Goal: Book appointment/travel/reservation

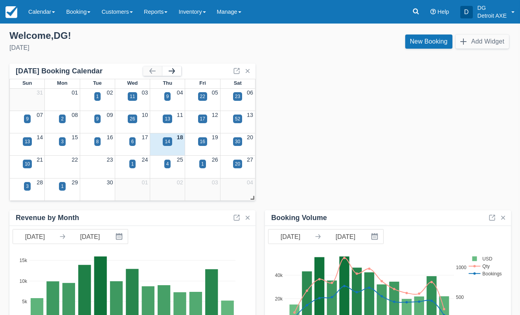
click at [179, 70] on button "button" at bounding box center [171, 70] width 19 height 9
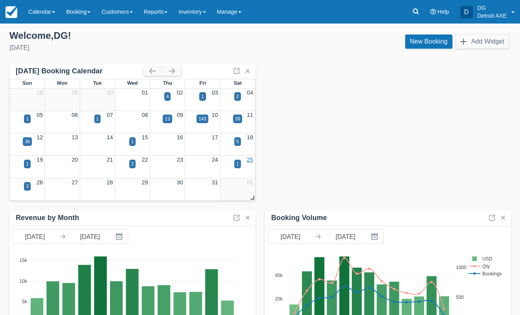
click at [251, 159] on link "25" at bounding box center [250, 160] width 6 height 6
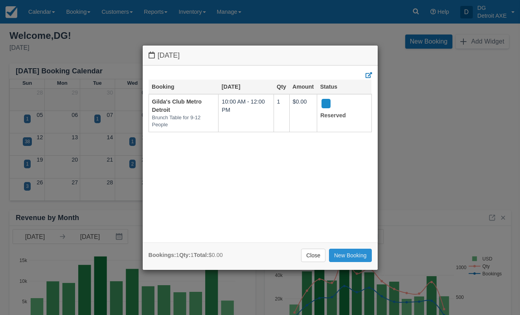
click at [344, 253] on link "New Booking" at bounding box center [350, 255] width 43 height 13
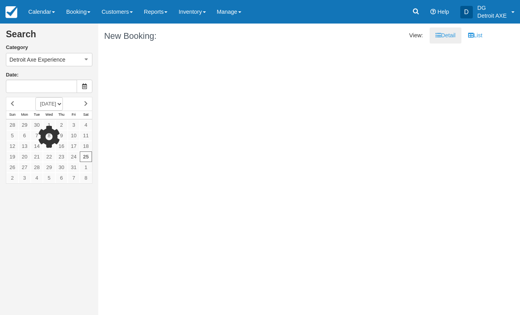
type input "10/25/25"
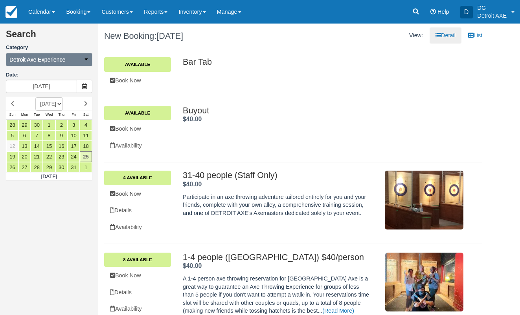
click at [88, 60] on icon "button" at bounding box center [85, 59] width 5 height 5
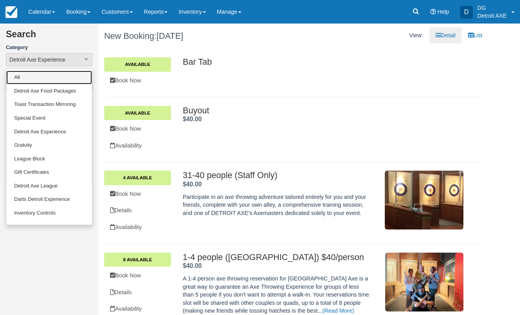
click at [69, 80] on link "All" at bounding box center [49, 78] width 86 height 14
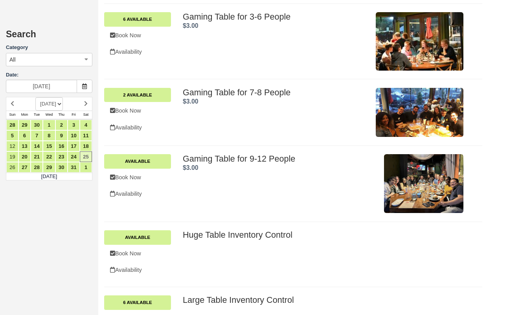
scroll to position [346, 0]
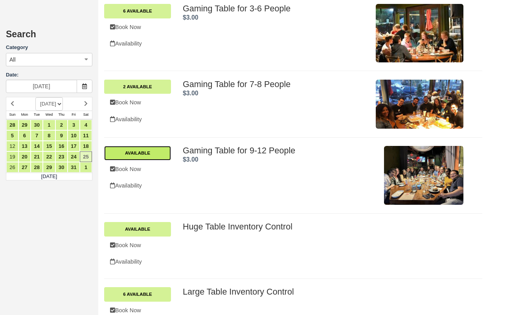
click at [155, 152] on link "Available" at bounding box center [137, 153] width 67 height 14
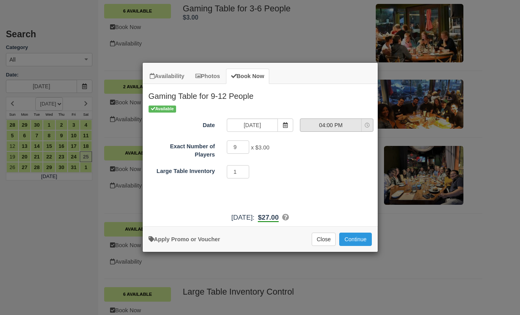
click at [345, 127] on span "04:00 PM" at bounding box center [330, 125] width 61 height 8
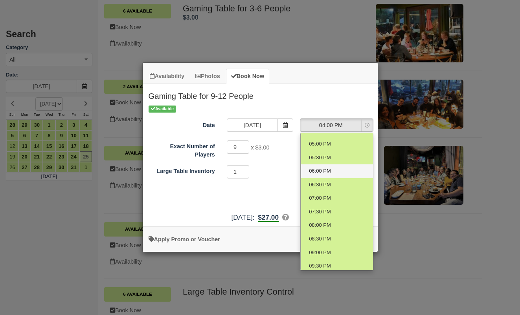
scroll to position [32, 0]
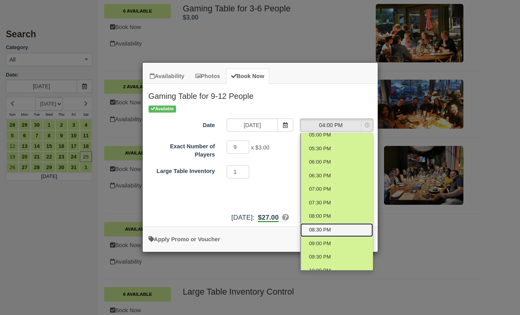
click at [323, 231] on span "08:30 PM" at bounding box center [320, 230] width 22 height 7
select select "9"
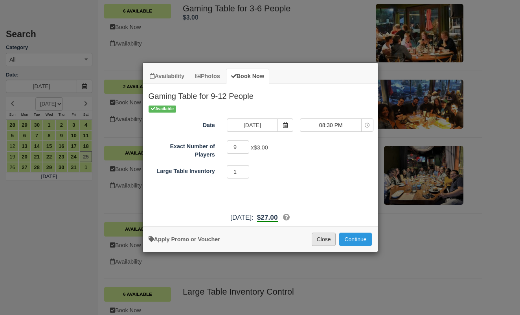
click at [317, 238] on button "Close" at bounding box center [323, 239] width 24 height 13
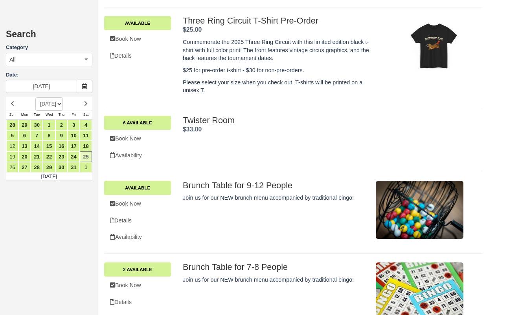
scroll to position [994, 0]
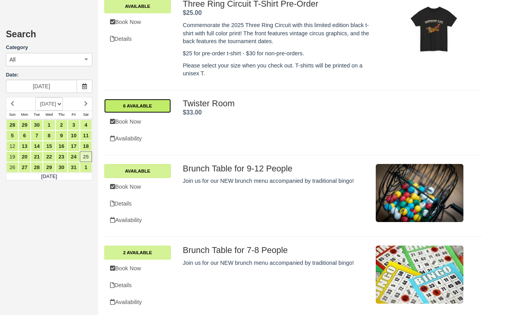
click at [148, 108] on link "6 Available" at bounding box center [137, 106] width 67 height 14
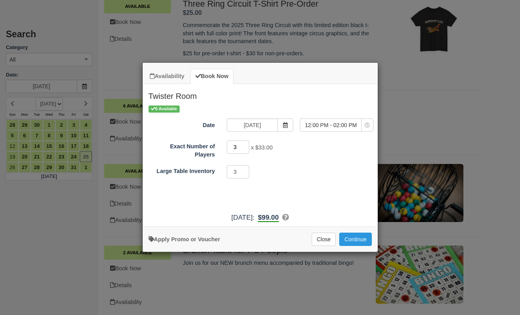
drag, startPoint x: 238, startPoint y: 148, endPoint x: 228, endPoint y: 147, distance: 9.9
click at [228, 147] on input "3" at bounding box center [238, 147] width 23 height 13
type input "20"
click at [283, 178] on div "3 Minimum of 3Maximum of 3" at bounding box center [289, 172] width 137 height 15
click at [310, 130] on button "12:00 PM - 02:00 PM" at bounding box center [336, 125] width 73 height 13
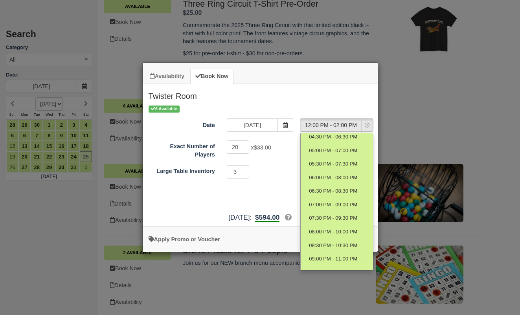
scroll to position [126, 0]
click at [335, 239] on link "08:30 PM - 10:30 PM" at bounding box center [336, 245] width 73 height 14
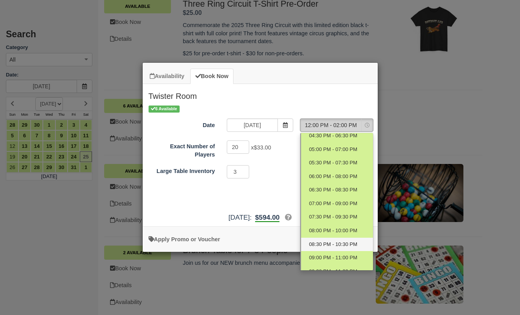
select select "17"
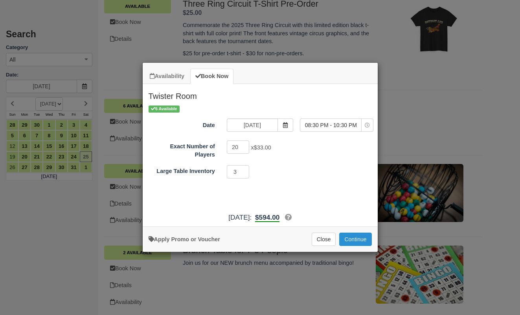
click at [358, 243] on button "Continue" at bounding box center [355, 239] width 32 height 13
drag, startPoint x: 240, startPoint y: 148, endPoint x: 221, endPoint y: 149, distance: 18.5
click at [221, 149] on div "20 x $33.00 Required.Maximum of 18" at bounding box center [289, 148] width 137 height 15
click at [327, 243] on button "Close" at bounding box center [323, 239] width 24 height 13
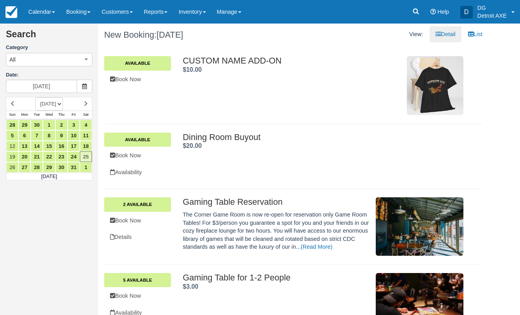
scroll to position [0, 0]
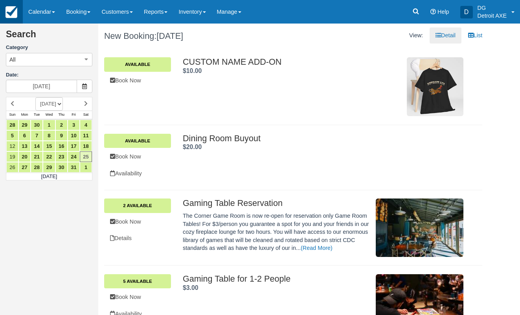
click at [12, 10] on img at bounding box center [11, 12] width 12 height 12
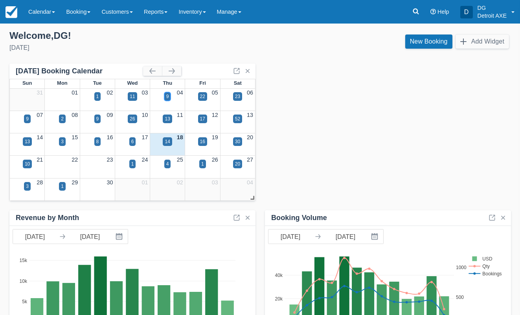
click at [167, 96] on div "9" at bounding box center [167, 96] width 3 height 7
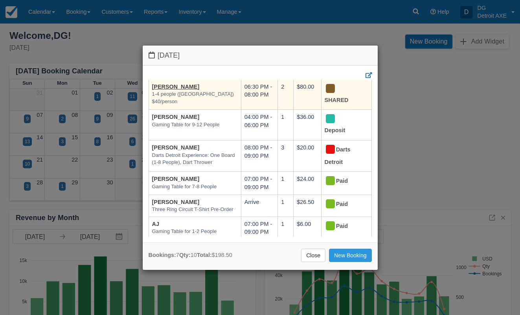
scroll to position [41, 0]
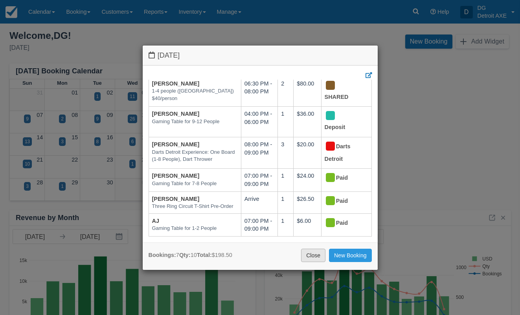
click at [317, 257] on link "Close" at bounding box center [313, 255] width 24 height 13
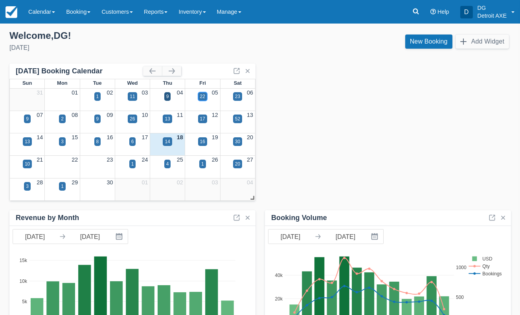
click at [203, 93] on div "22" at bounding box center [202, 96] width 5 height 7
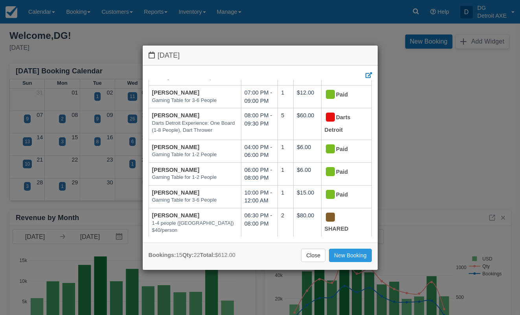
scroll to position [232, 0]
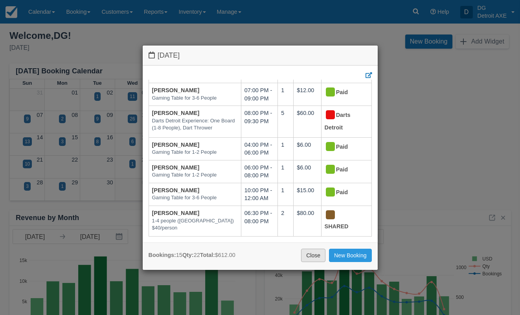
click at [312, 256] on link "Close" at bounding box center [313, 255] width 24 height 13
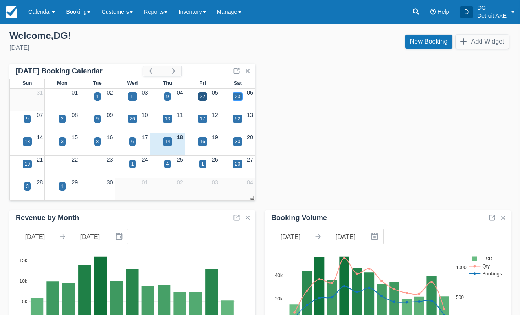
click at [239, 95] on div "23" at bounding box center [237, 96] width 5 height 7
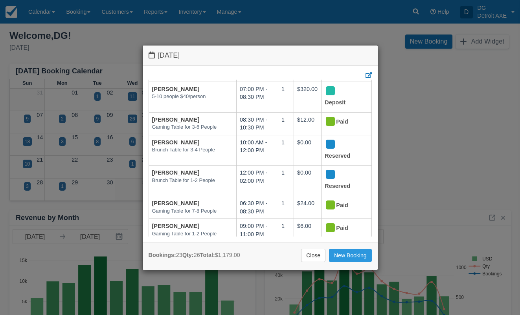
scroll to position [459, 0]
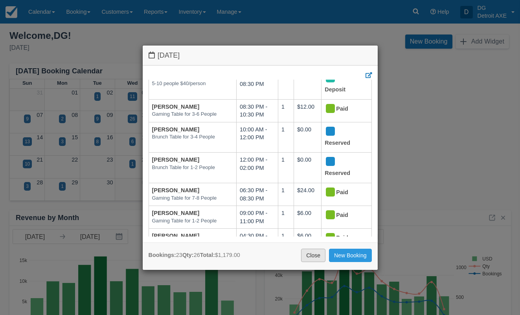
click at [314, 256] on link "Close" at bounding box center [313, 255] width 24 height 13
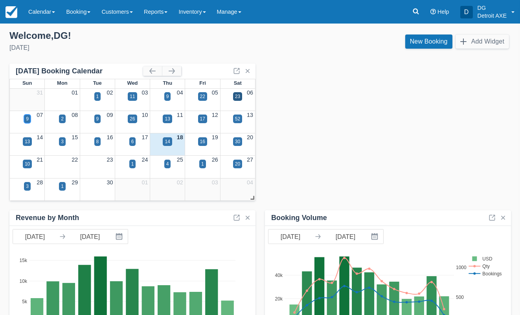
click at [27, 121] on div "9" at bounding box center [27, 118] width 3 height 7
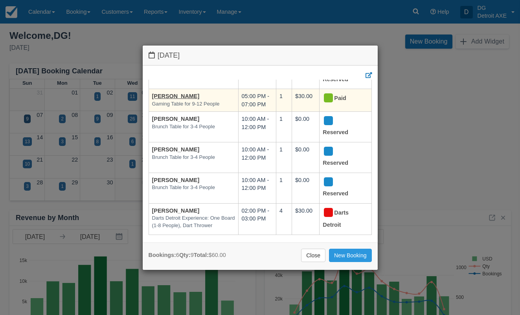
scroll to position [42, 0]
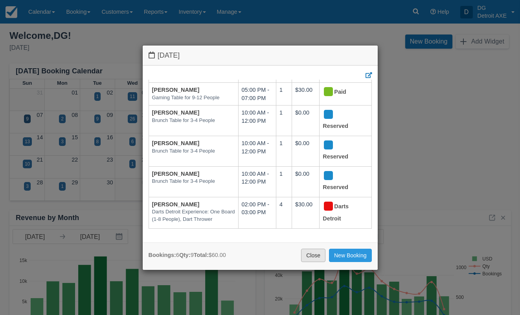
click at [307, 255] on link "Close" at bounding box center [313, 255] width 24 height 13
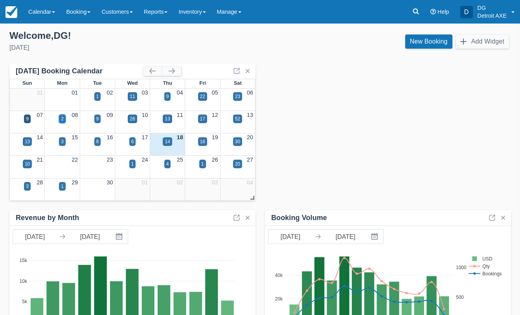
click at [62, 118] on div "2" at bounding box center [62, 118] width 3 height 7
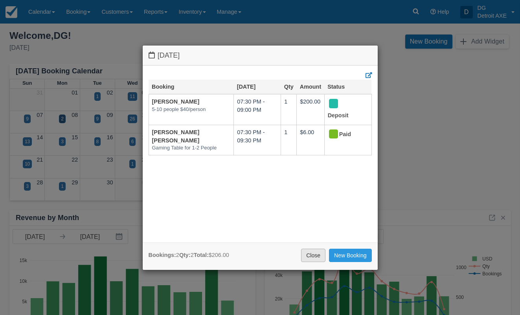
click at [311, 257] on link "Close" at bounding box center [313, 255] width 24 height 13
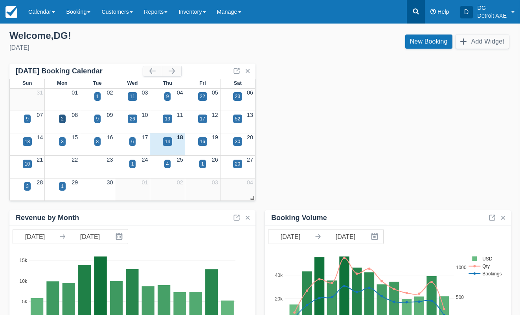
click at [416, 9] on icon at bounding box center [416, 12] width 6 height 6
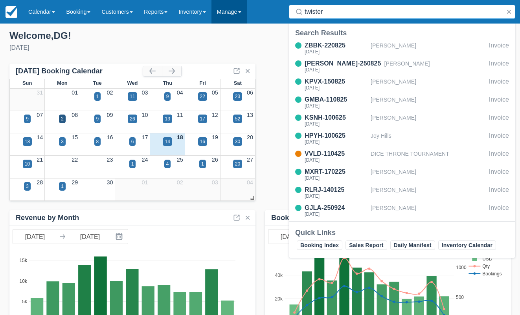
drag, startPoint x: 346, startPoint y: 13, endPoint x: 224, endPoint y: 18, distance: 122.2
click at [224, 18] on div "Menu Calendar Customer Inventory Month Week Day Booking Daily Manifest Daily Li…" at bounding box center [260, 12] width 520 height 24
click at [340, 18] on input "twister" at bounding box center [403, 12] width 198 height 14
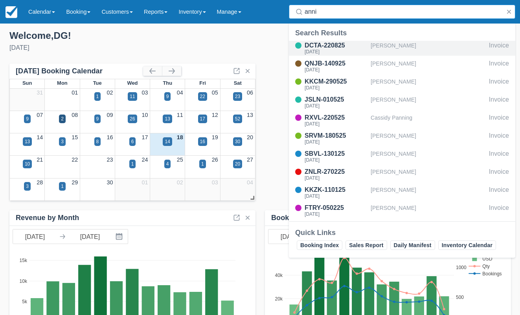
type input "anni"
click at [351, 51] on div "Fri Dec 12, 2025" at bounding box center [335, 51] width 63 height 5
